Goal: Navigation & Orientation: Find specific page/section

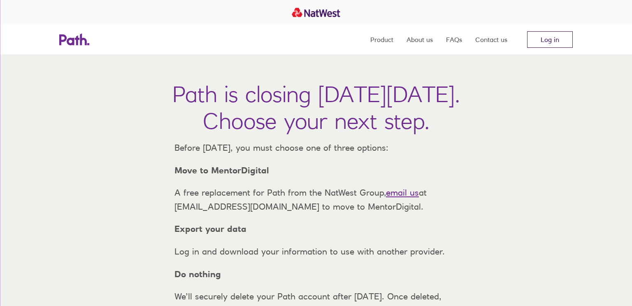
click at [552, 40] on link "Log in" at bounding box center [550, 39] width 46 height 16
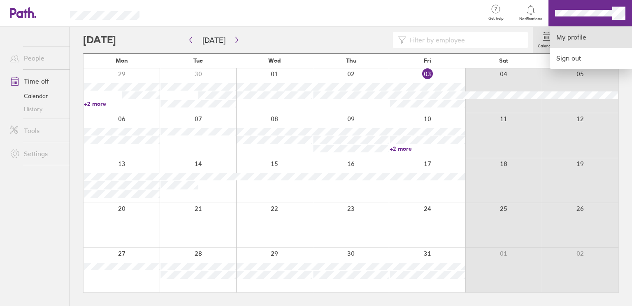
click at [570, 36] on link "My profile" at bounding box center [591, 37] width 82 height 21
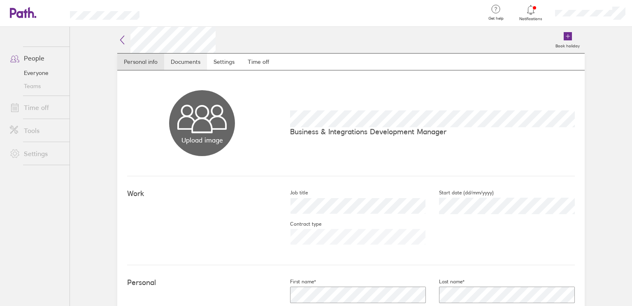
click at [195, 65] on link "Documents" at bounding box center [185, 61] width 43 height 16
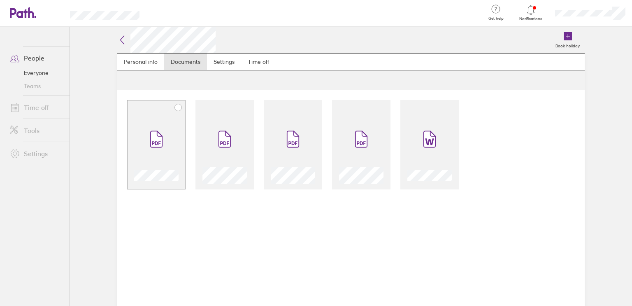
click at [145, 126] on span at bounding box center [156, 138] width 35 height 49
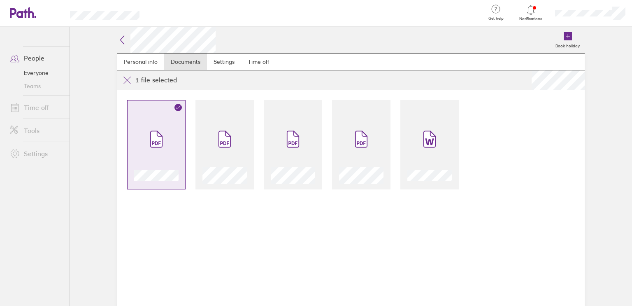
click at [163, 143] on span at bounding box center [156, 138] width 35 height 49
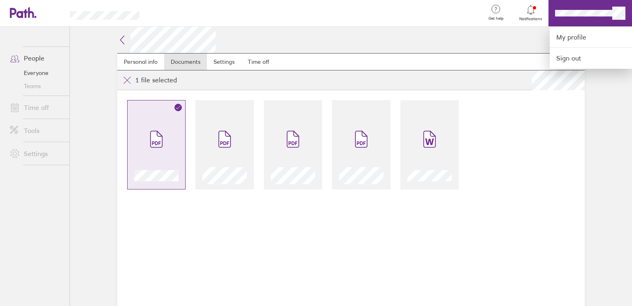
click at [35, 71] on div at bounding box center [316, 153] width 632 height 306
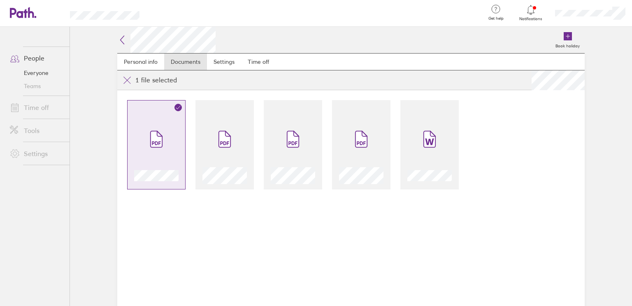
click at [124, 39] on icon at bounding box center [122, 40] width 10 height 10
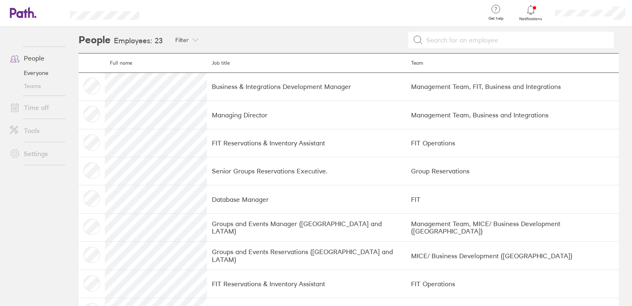
click at [34, 58] on link "People" at bounding box center [36, 58] width 66 height 16
click at [34, 73] on link "Everyone" at bounding box center [36, 72] width 66 height 13
click at [35, 109] on link "Time off" at bounding box center [36, 107] width 66 height 16
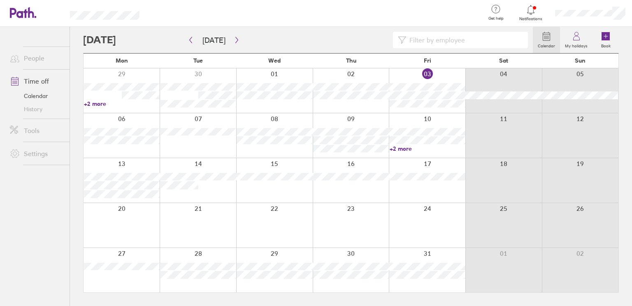
click at [576, 39] on icon at bounding box center [576, 36] width 10 height 10
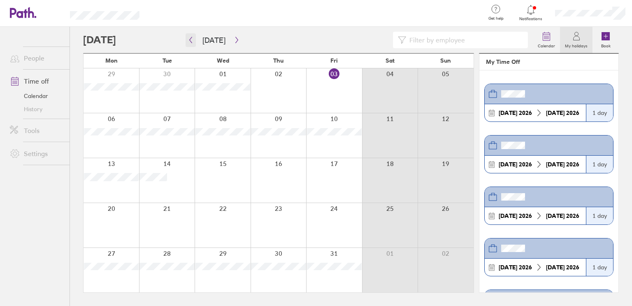
click at [190, 41] on icon "button" at bounding box center [191, 40] width 2 height 6
click at [235, 41] on icon "button" at bounding box center [236, 40] width 2 height 6
click at [192, 35] on button "button" at bounding box center [191, 40] width 10 height 14
